Goal: Find specific page/section: Find specific page/section

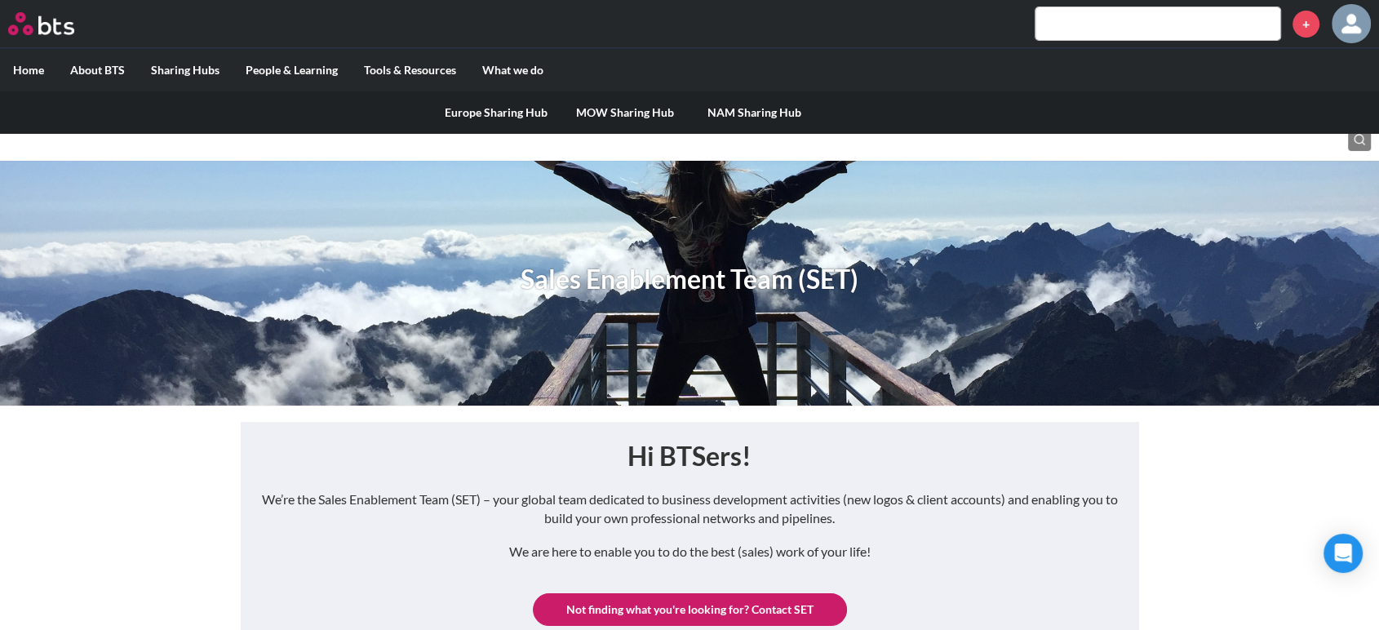
click at [472, 115] on link "Europe Sharing Hub" at bounding box center [496, 112] width 129 height 42
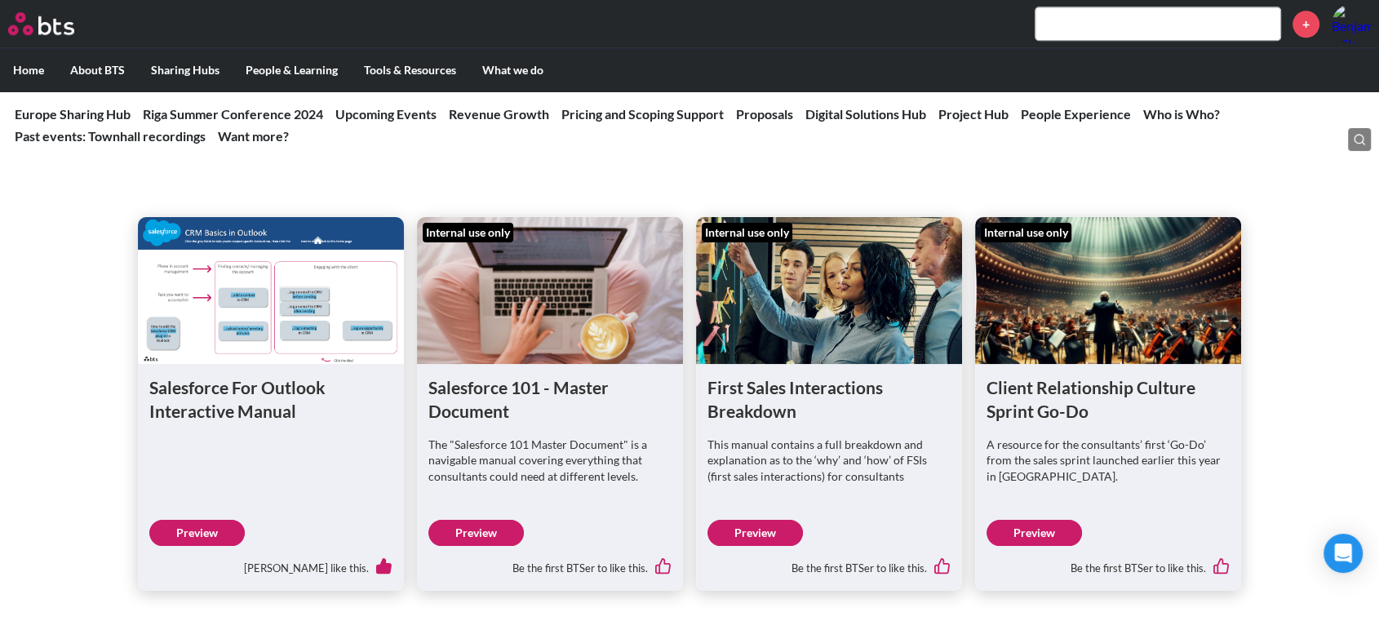
scroll to position [1387, 0]
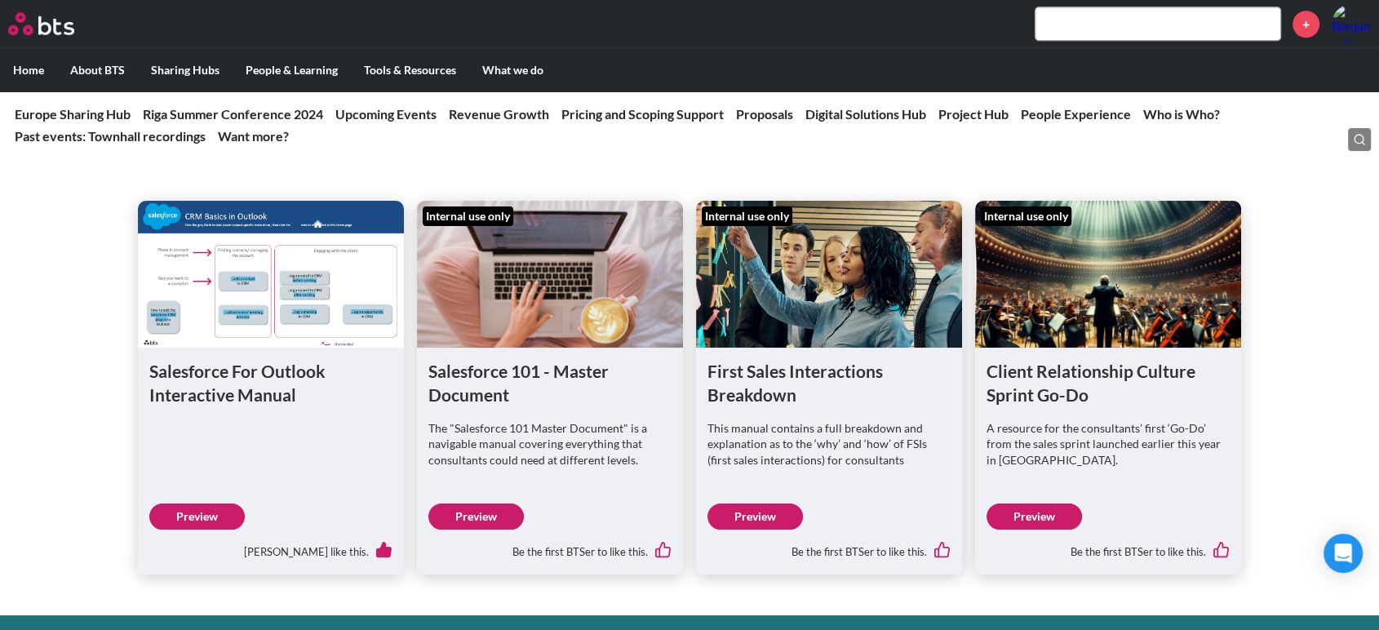
click at [457, 512] on link "Preview" at bounding box center [475, 516] width 95 height 26
